Goal: Check status: Check status

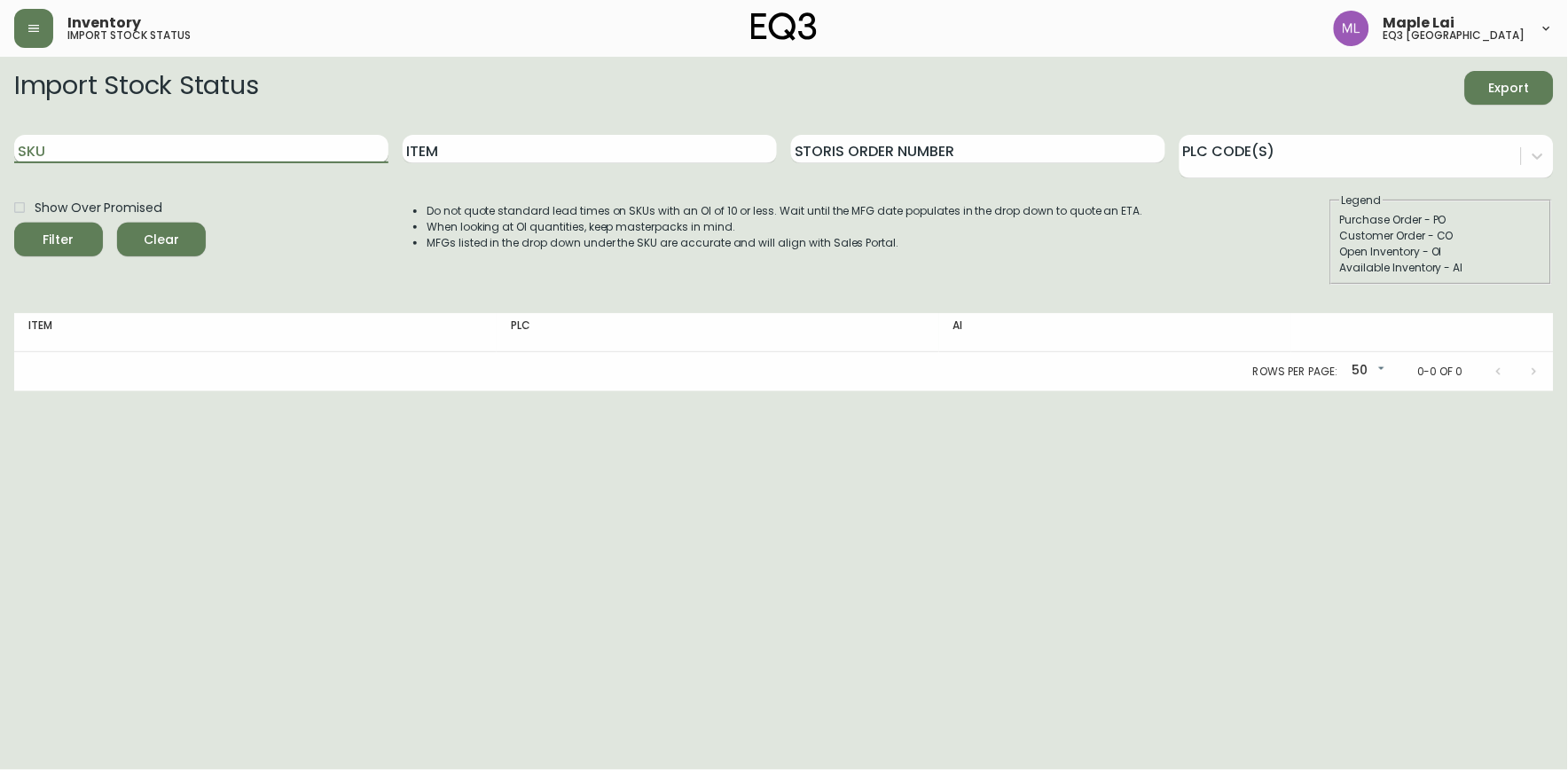
click at [273, 162] on input "SKU" at bounding box center [201, 149] width 374 height 28
paste input "READY-TO-SHIP Delivery ETA for ready-to-ship merchandise is approximately 2-4 w…"
type input "R"
click at [273, 162] on input "SKU" at bounding box center [201, 149] width 374 height 28
click at [293, 284] on div "Import Stock Status Export SKU Item Storis Order Number PLC Code(s) Show Over P…" at bounding box center [784, 184] width 1540 height 228
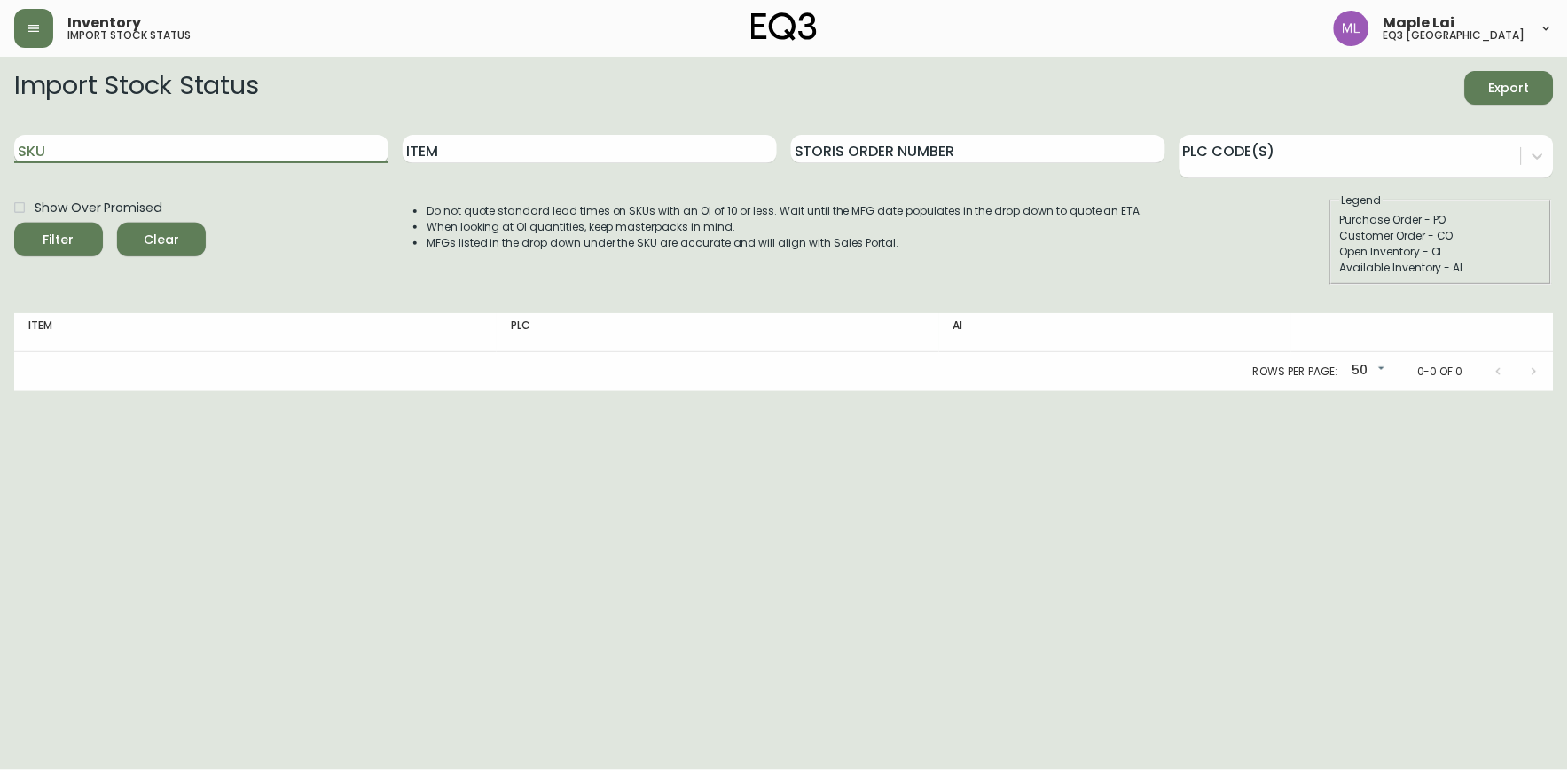
click at [275, 145] on input "SKU" at bounding box center [201, 149] width 374 height 28
paste input "3020-626-13-A"
click at [14, 223] on button "Filter" at bounding box center [59, 240] width 89 height 34
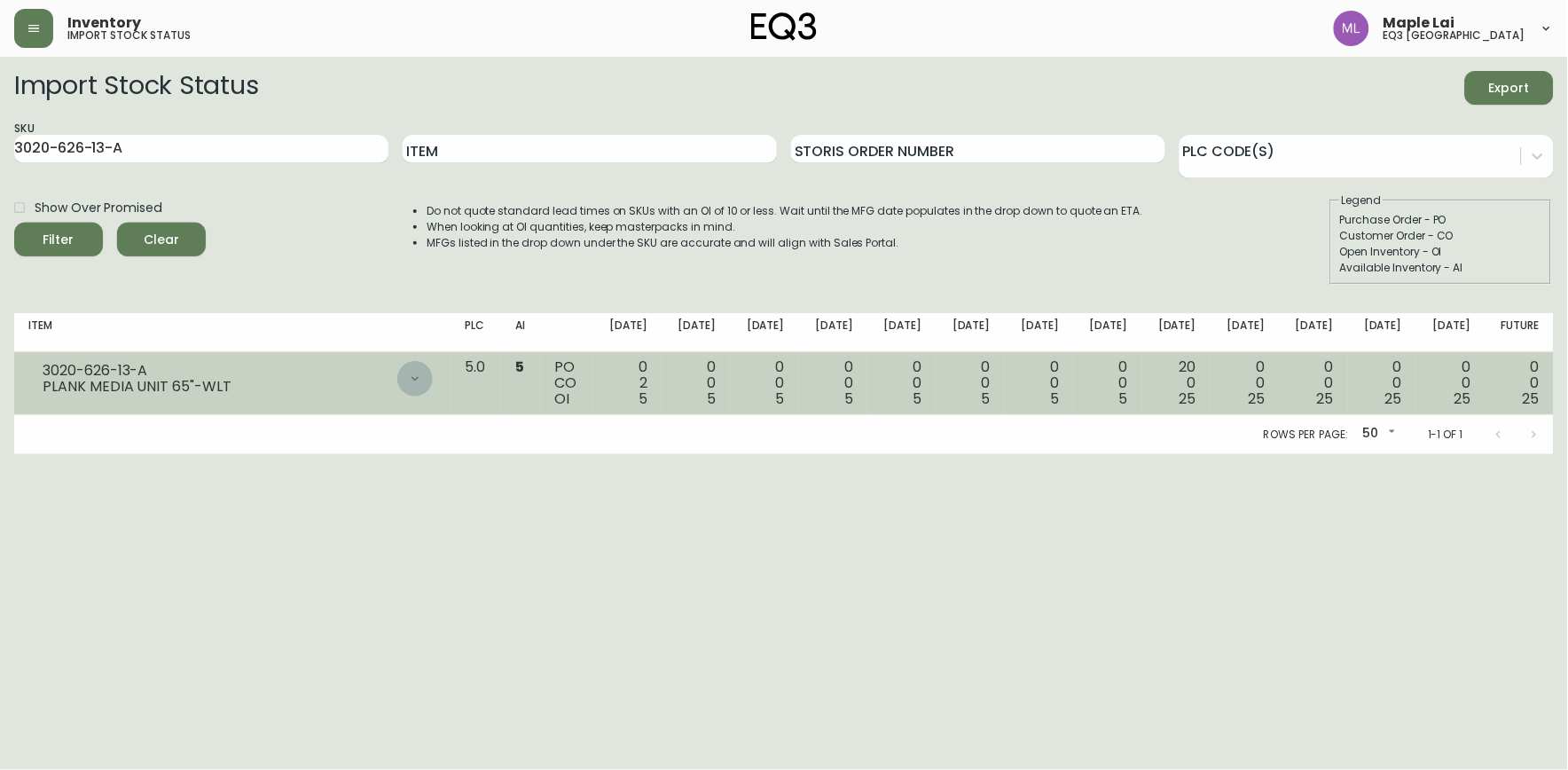
click at [422, 372] on icon at bounding box center [415, 378] width 14 height 14
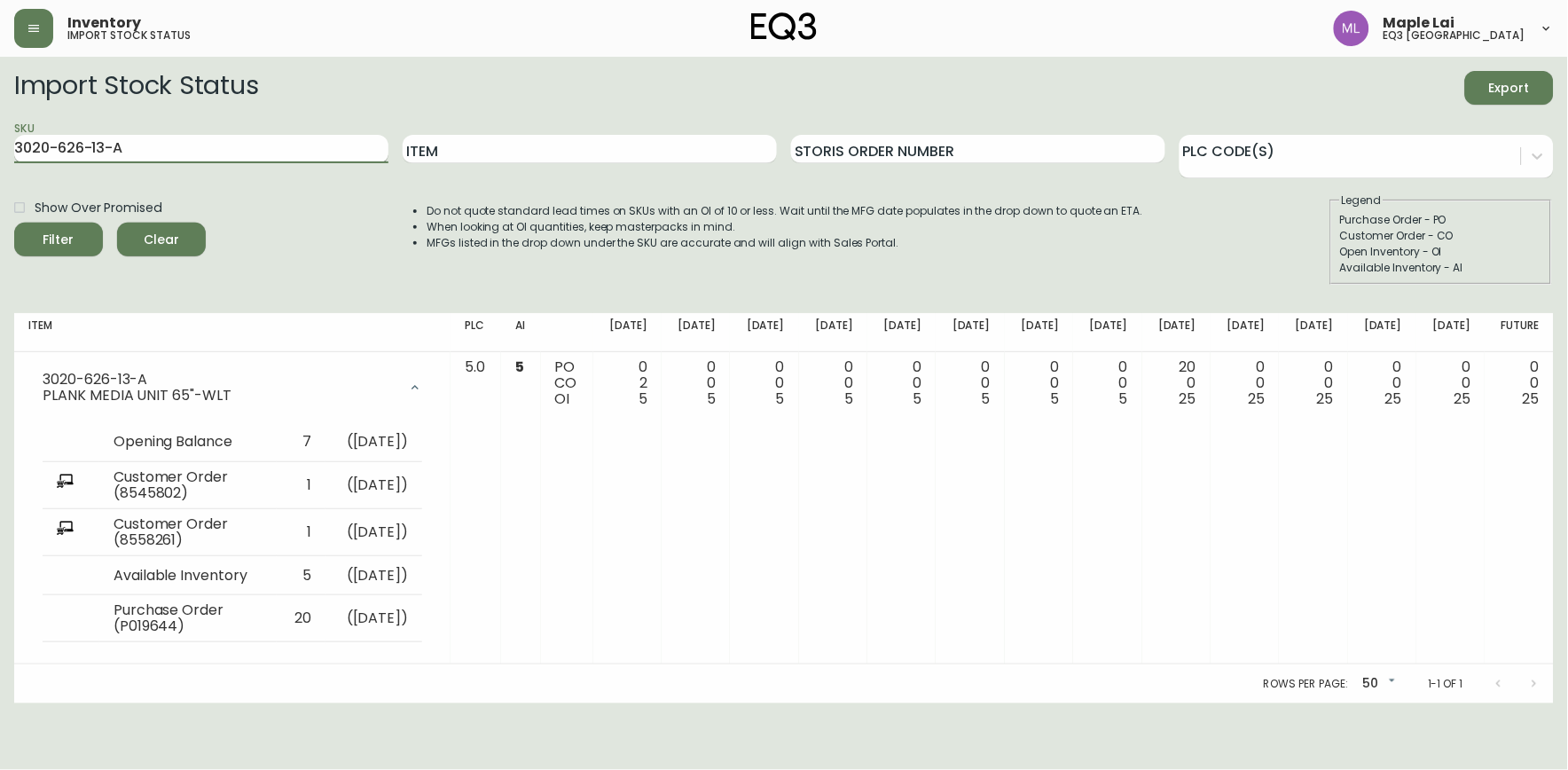
click at [324, 143] on input "3020-626-13-A" at bounding box center [201, 149] width 374 height 28
type input "3"
paste input "[PHONE_NUMBER]"
click at [14, 223] on button "Filter" at bounding box center [59, 240] width 89 height 34
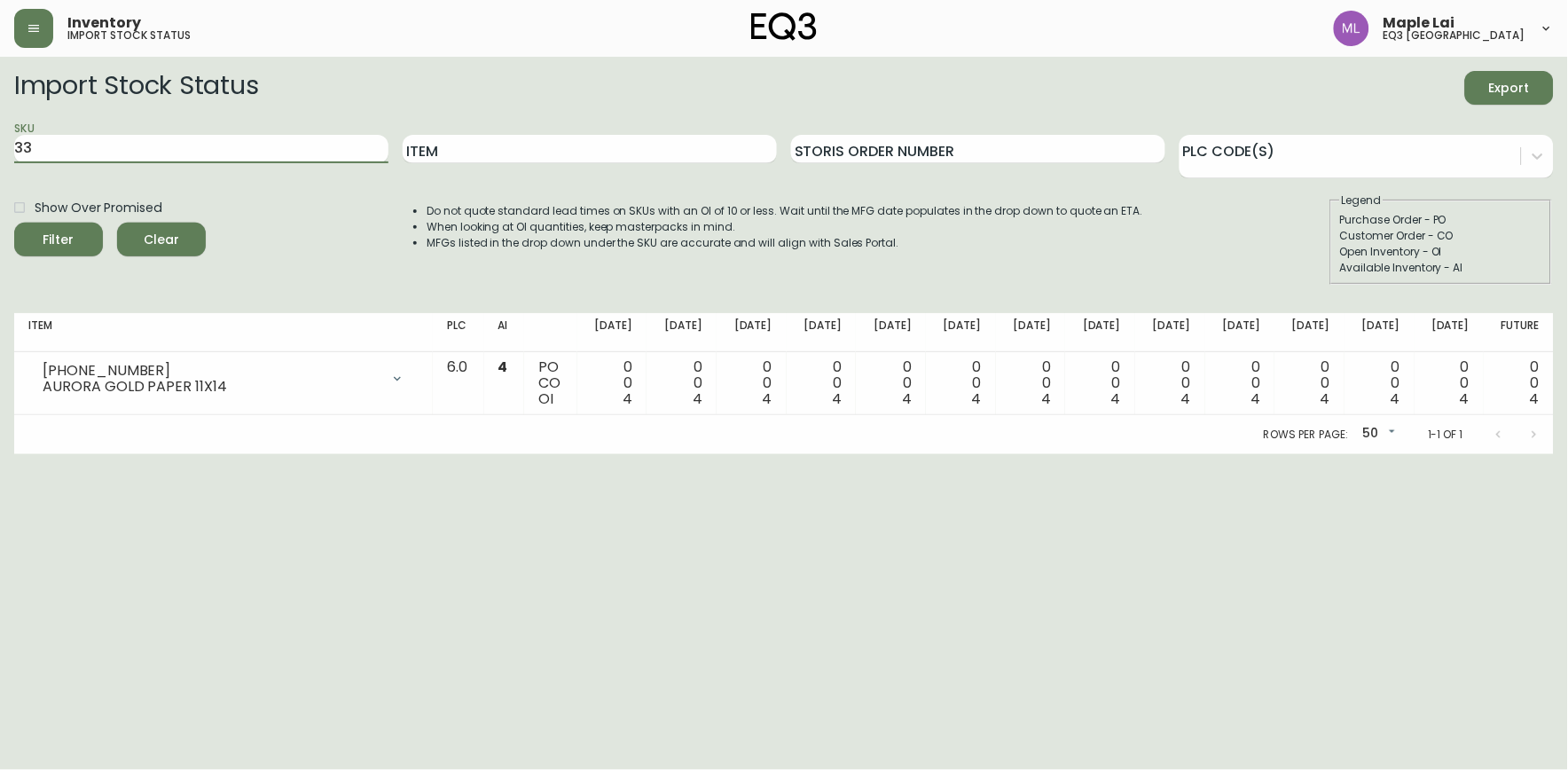
type input "3"
click at [227, 147] on input "SKU" at bounding box center [201, 149] width 374 height 28
paste input "3020-624-13-A"
click at [14, 223] on button "Filter" at bounding box center [59, 240] width 89 height 34
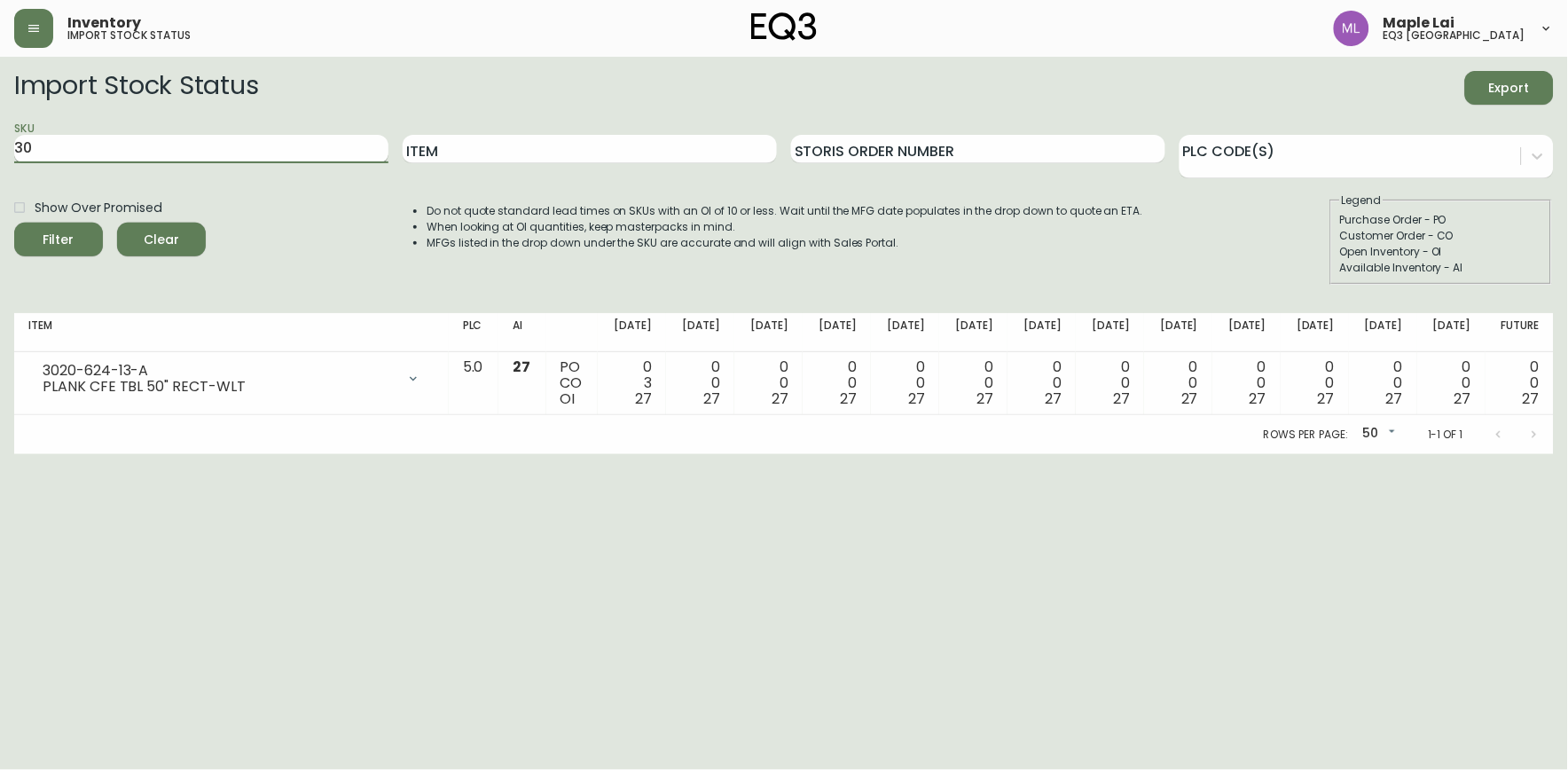
type input "3"
